Goal: Information Seeking & Learning: Learn about a topic

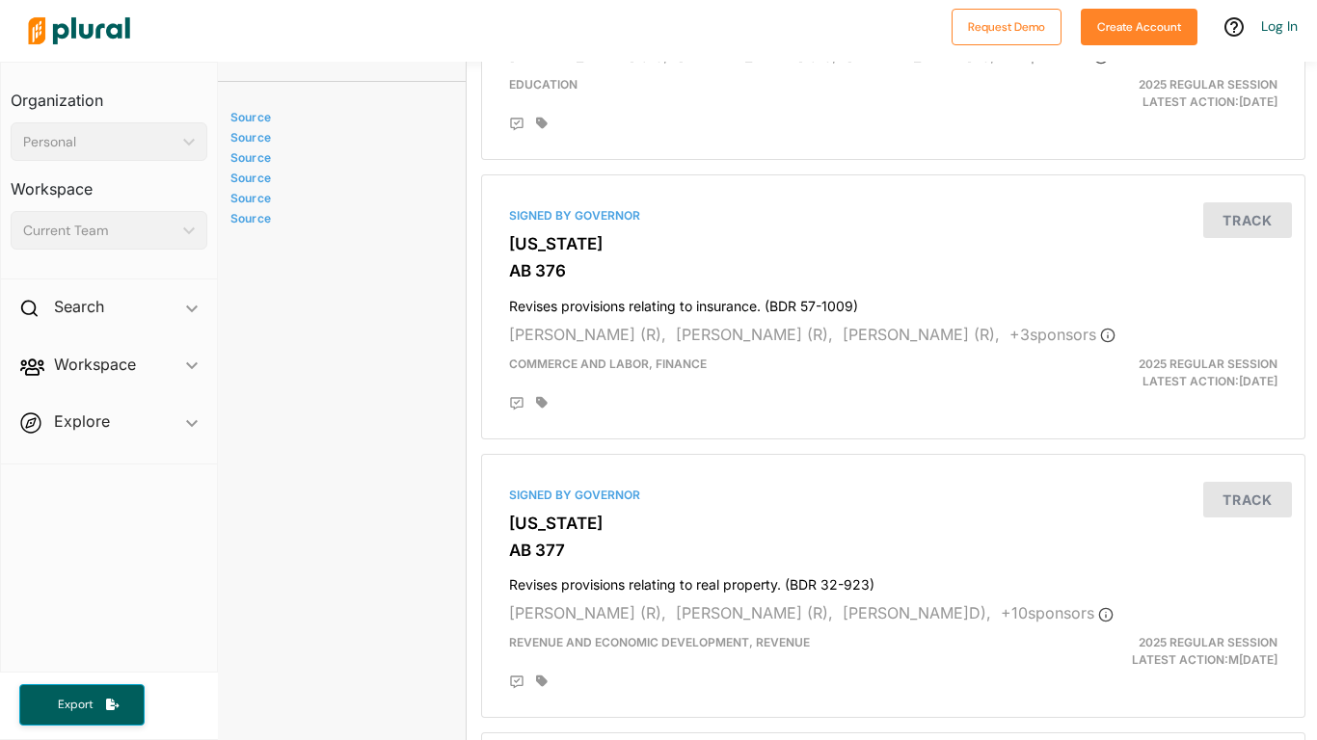
scroll to position [1468, 12]
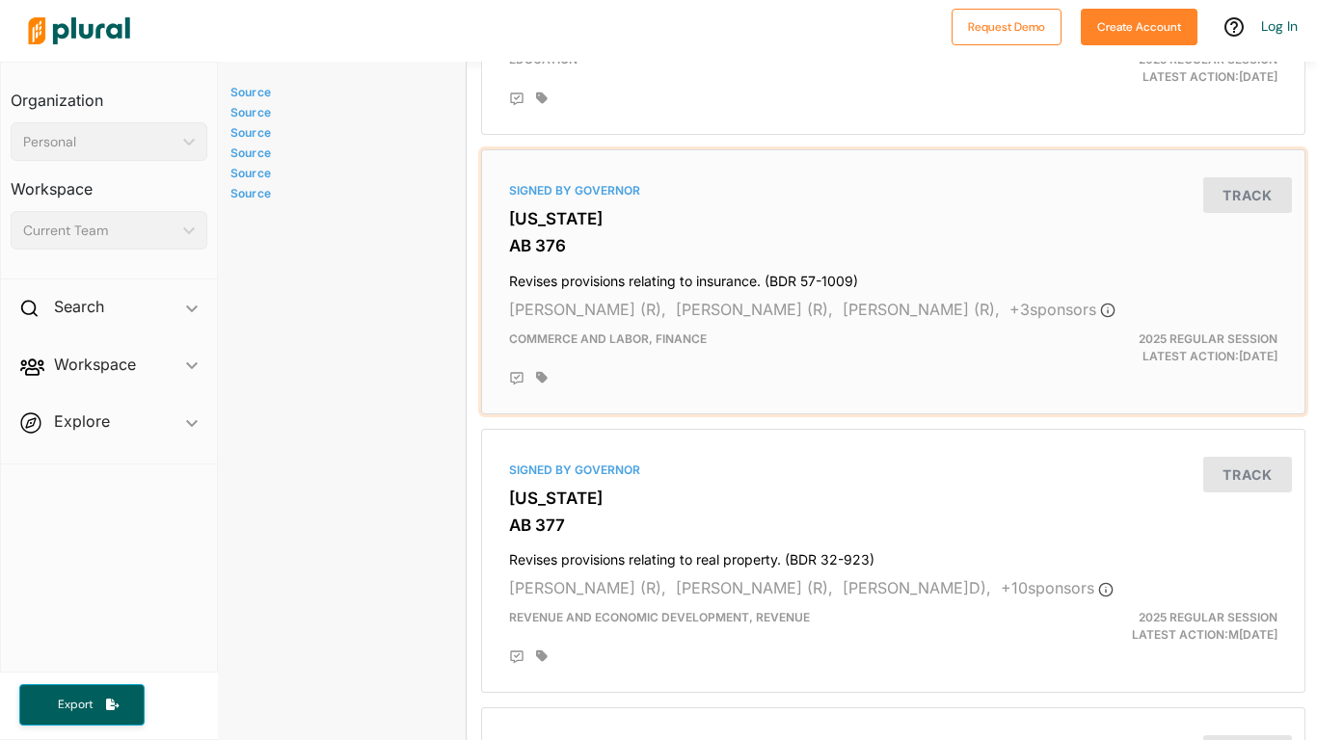
click at [1057, 324] on div "Signed by Governor [US_STATE] AB 376 Revises provisions relating to insurance. …" at bounding box center [893, 282] width 807 height 248
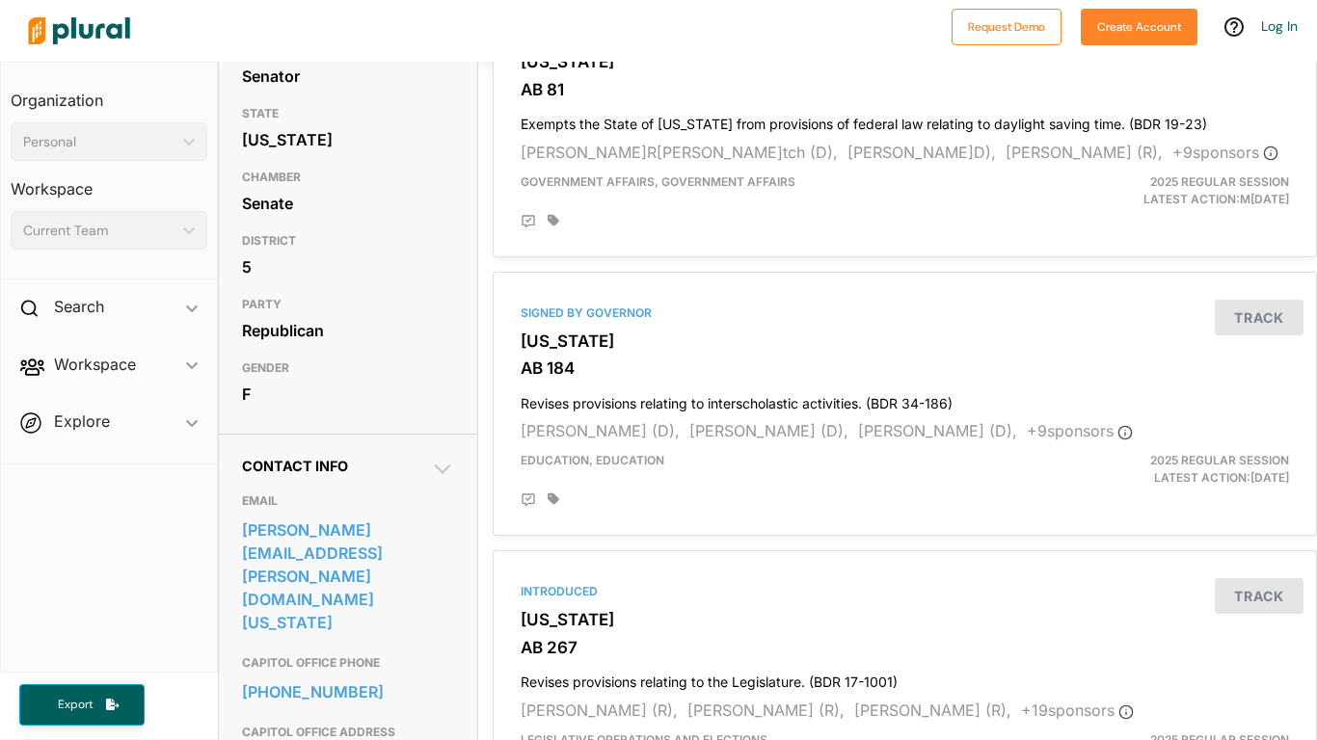
scroll to position [230, 0]
